Goal: Task Accomplishment & Management: Use online tool/utility

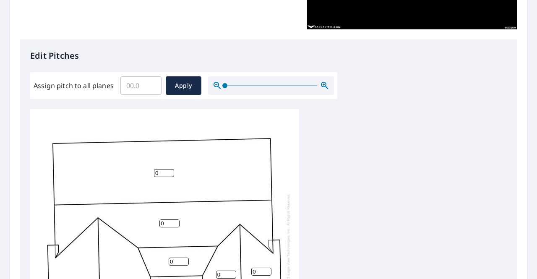
scroll to position [186, 0]
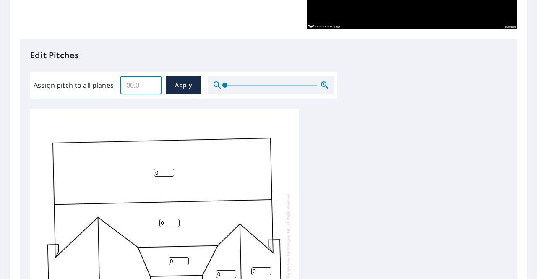
click at [142, 83] on input "Assign pitch to all planes" at bounding box center [140, 84] width 41 height 23
type input "4"
type input "3"
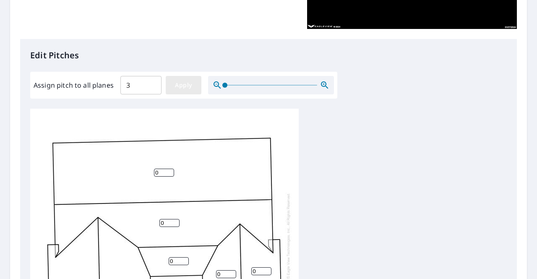
click at [193, 86] on span "Apply" at bounding box center [183, 85] width 22 height 10
type input "3"
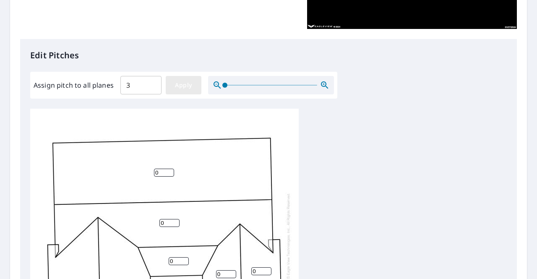
type input "3"
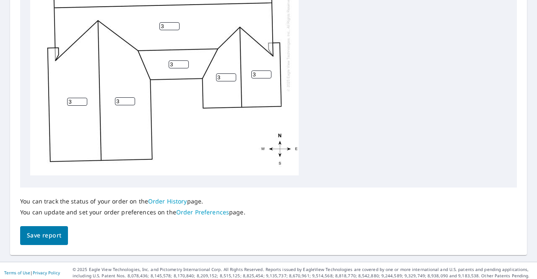
scroll to position [384, 0]
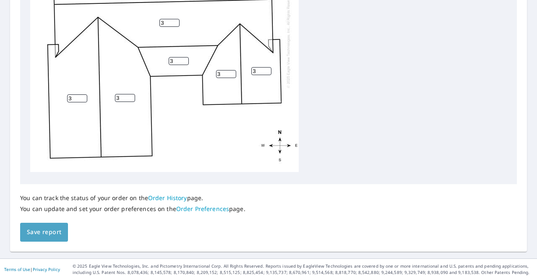
click at [36, 224] on button "Save report" at bounding box center [44, 232] width 48 height 19
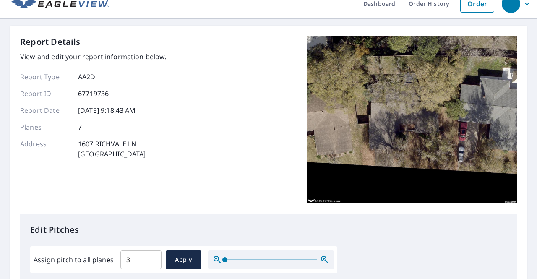
scroll to position [0, 0]
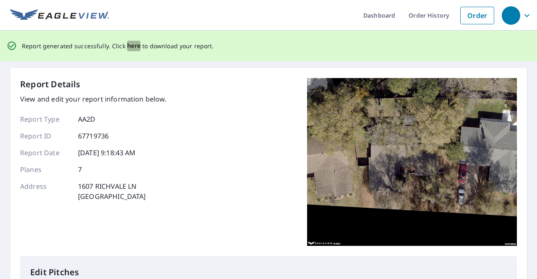
click at [133, 45] on span "here" at bounding box center [134, 46] width 14 height 10
